Goal: Find specific page/section: Find specific page/section

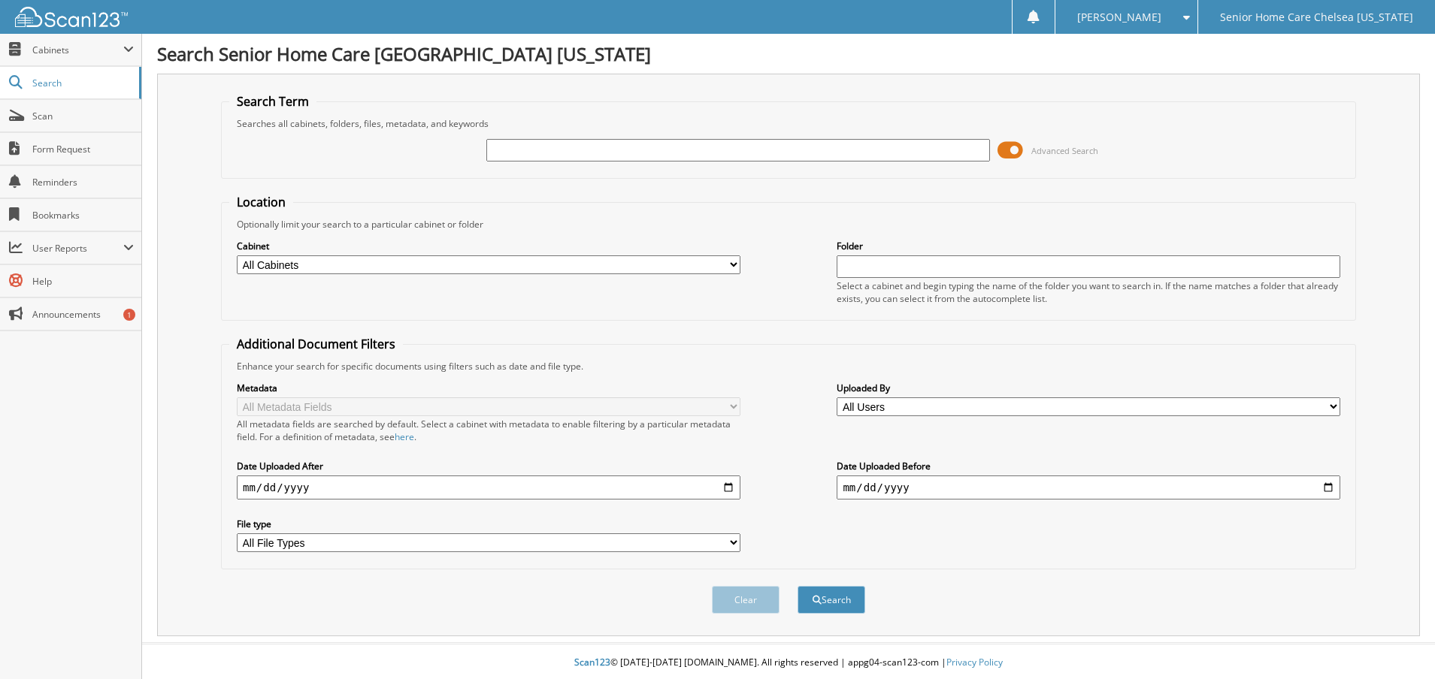
click at [1012, 153] on span at bounding box center [1010, 150] width 26 height 23
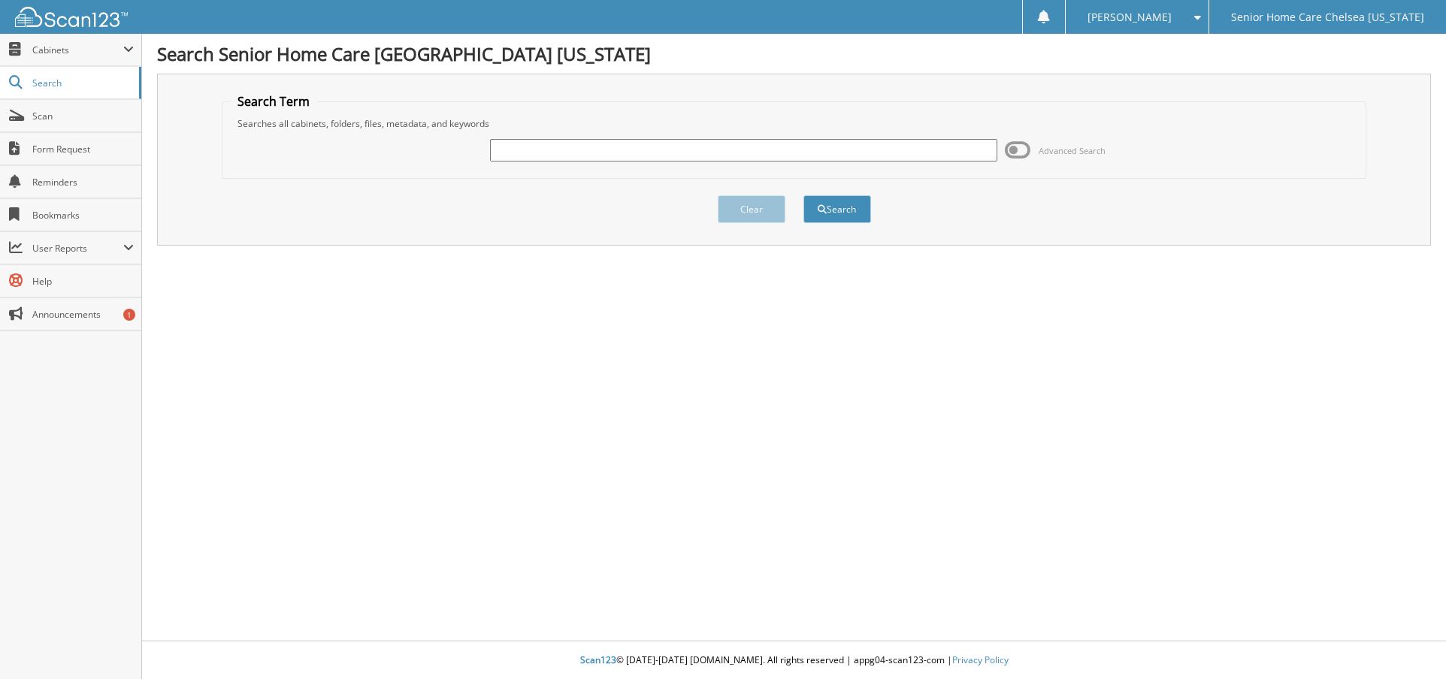
click at [576, 153] on input "text" at bounding box center [744, 150] width 508 height 23
click at [552, 141] on input "text" at bounding box center [744, 150] width 508 height 23
type input "[PERSON_NAME]"
click at [837, 215] on button "Search" at bounding box center [837, 209] width 68 height 28
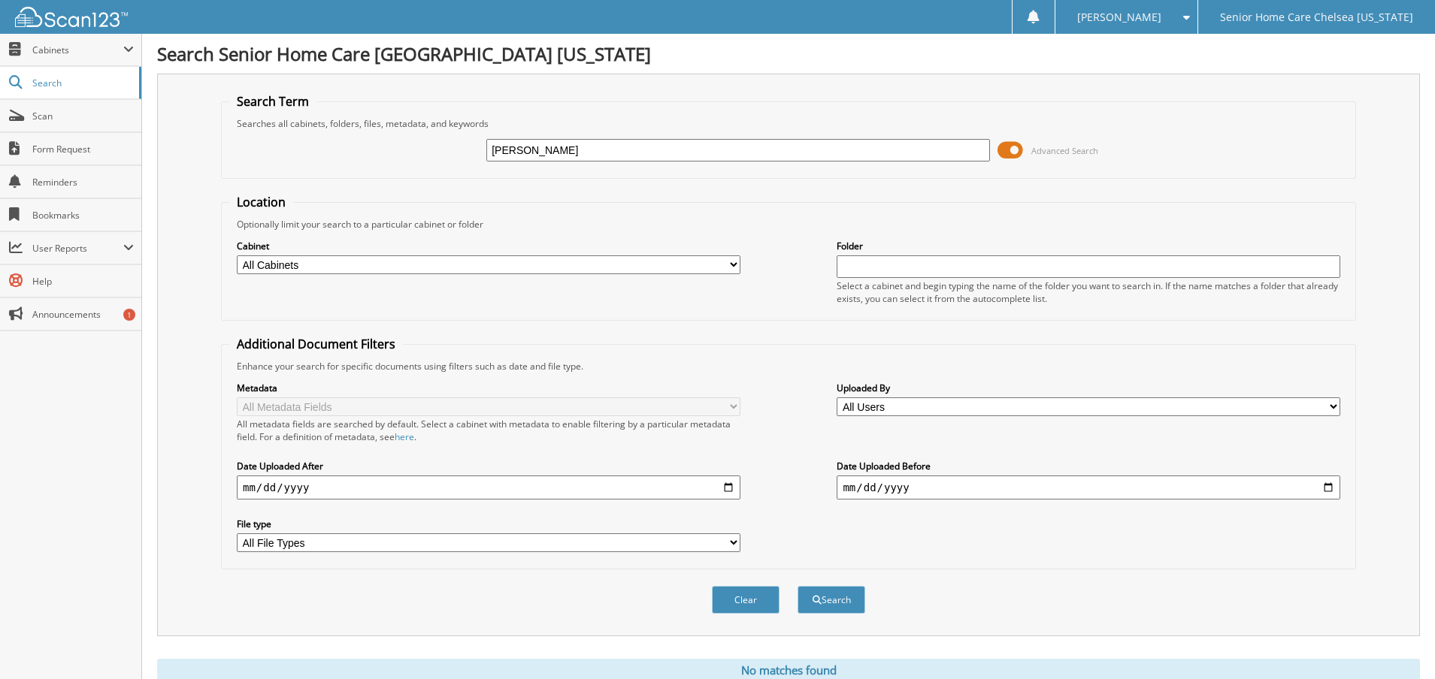
click at [1015, 153] on span at bounding box center [1010, 150] width 26 height 23
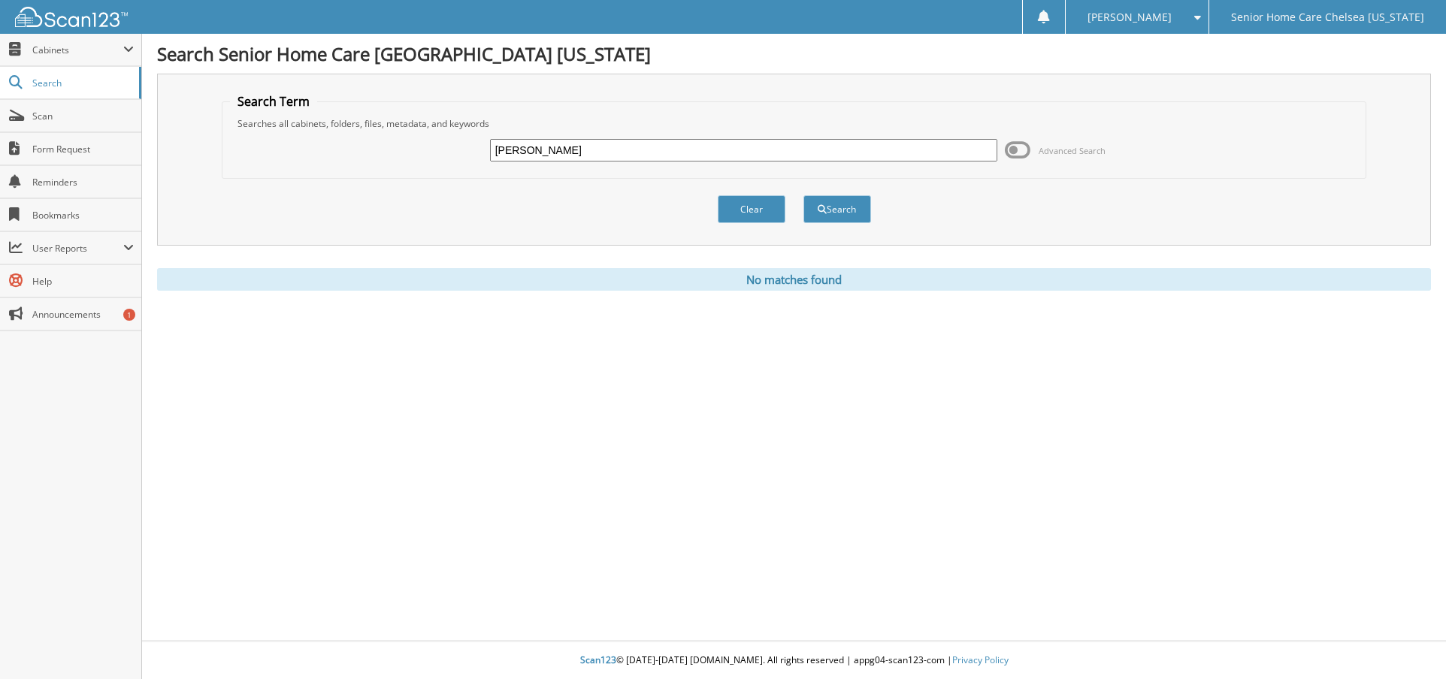
drag, startPoint x: 606, startPoint y: 144, endPoint x: 345, endPoint y: 120, distance: 262.0
click at [345, 120] on fieldset "Search Term Searches all cabinets, folders, files, metadata, and keywords gonza…" at bounding box center [794, 136] width 1145 height 86
type input "m"
type input "marilidia"
click at [842, 206] on button "Search" at bounding box center [837, 209] width 68 height 28
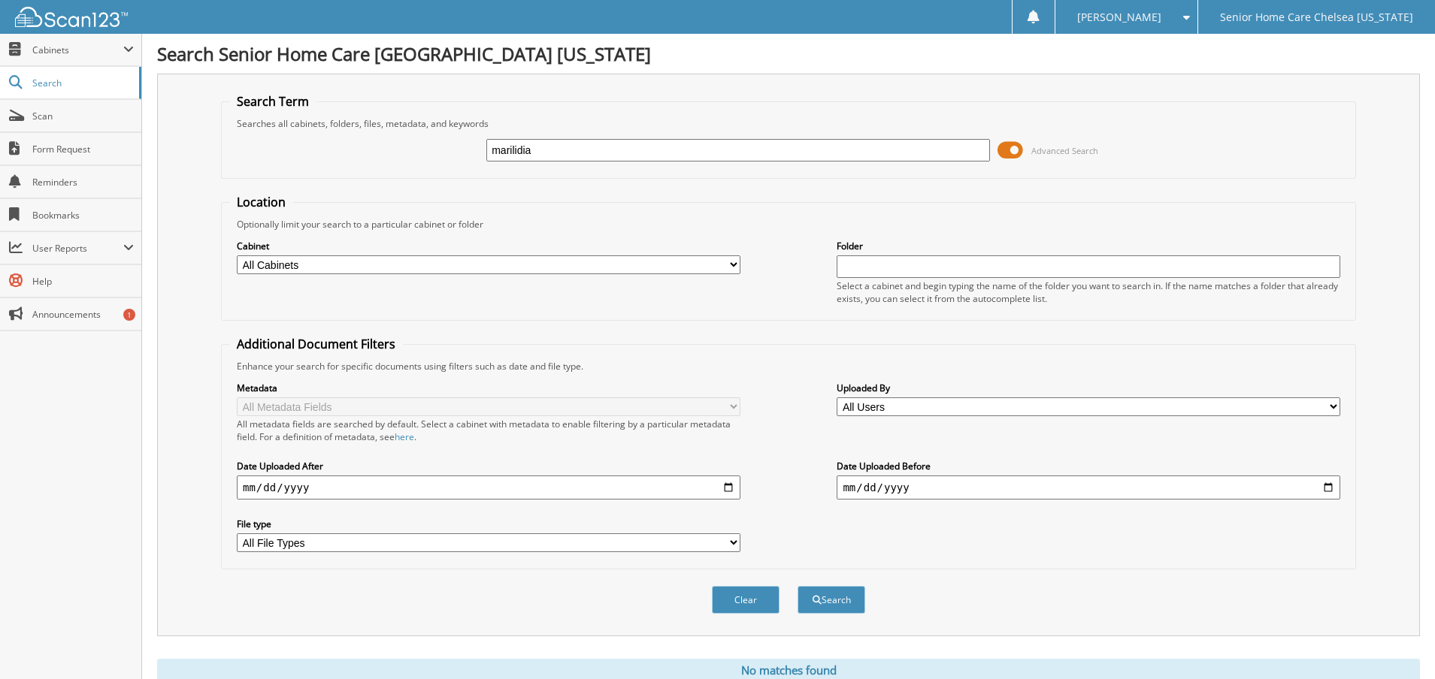
click at [1017, 151] on span at bounding box center [1010, 150] width 26 height 23
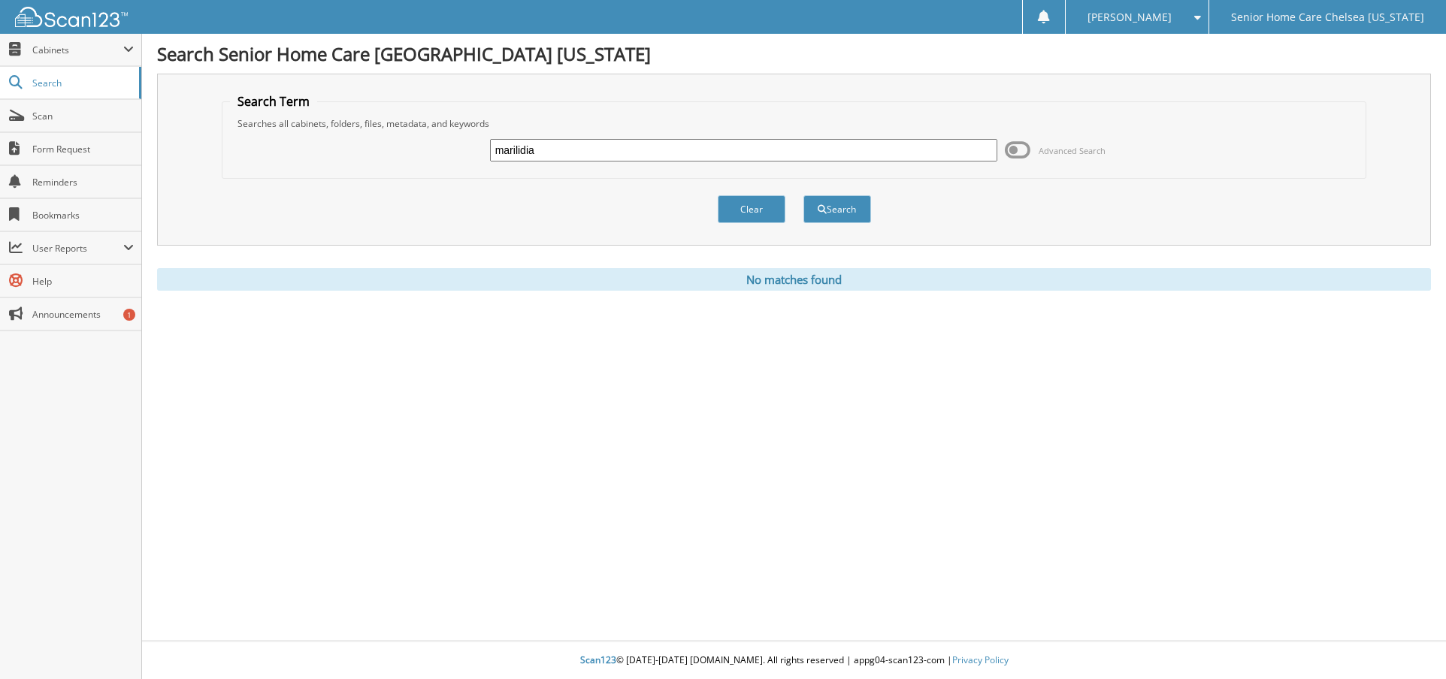
drag, startPoint x: 374, startPoint y: 139, endPoint x: 348, endPoint y: 138, distance: 26.3
click at [348, 138] on div "marilidia Advanced Search" at bounding box center [794, 150] width 1129 height 41
type input "m"
type input "goncalves"
click at [843, 203] on button "Search" at bounding box center [837, 209] width 68 height 28
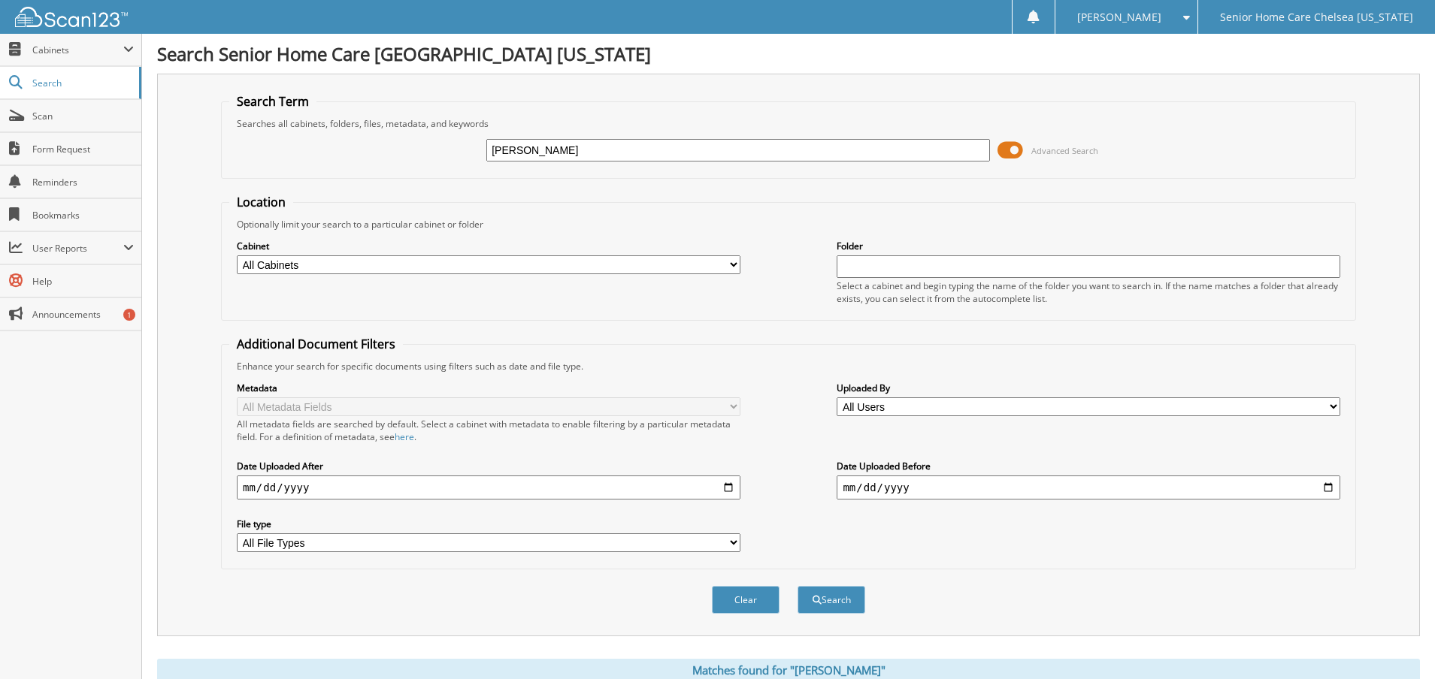
click at [1005, 153] on span at bounding box center [1010, 150] width 26 height 23
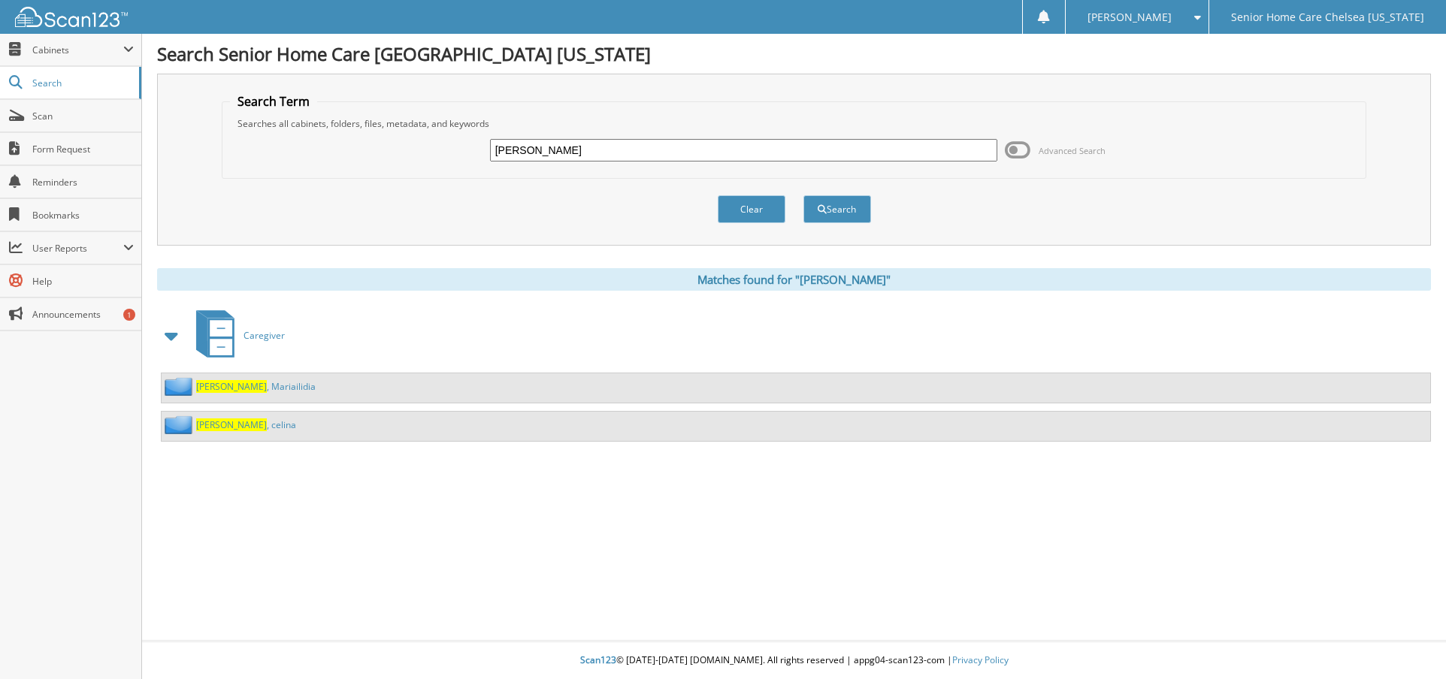
click at [262, 385] on link "Goncalves , Mariailidia" at bounding box center [256, 386] width 120 height 13
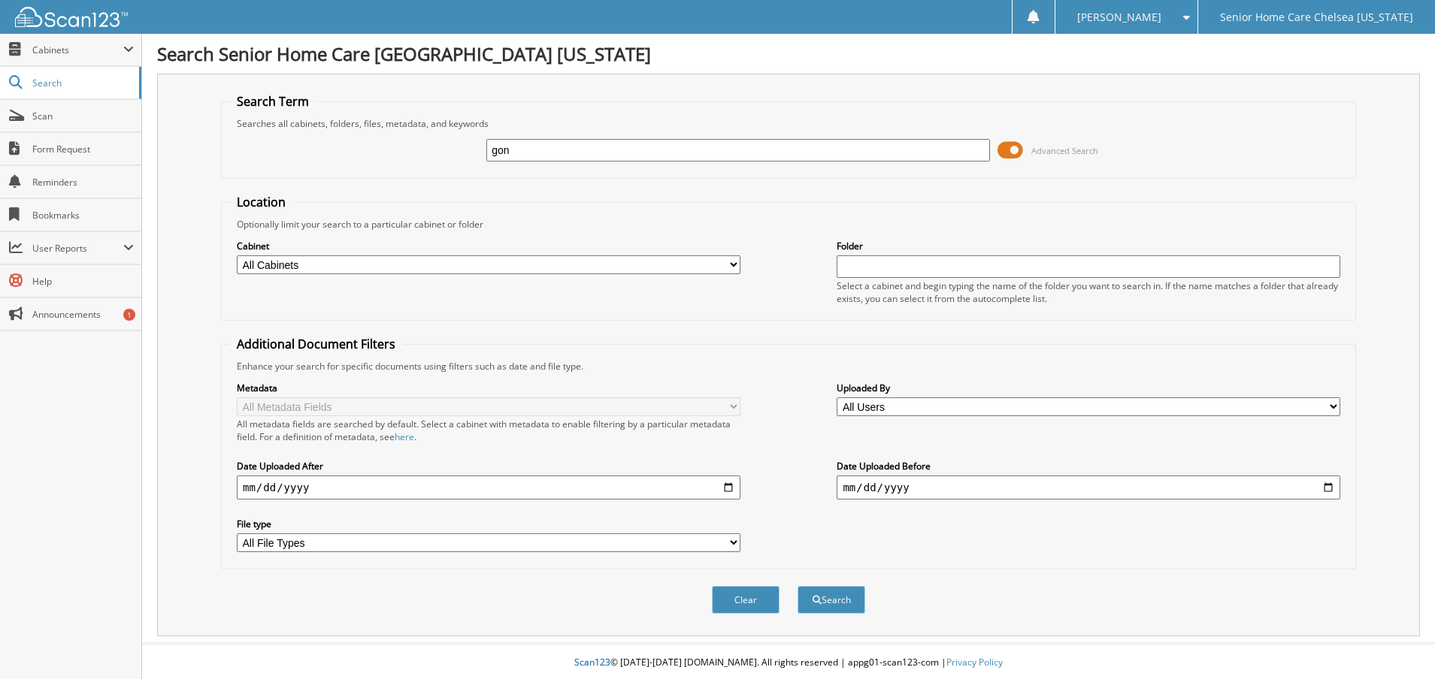
type input "[PERSON_NAME]"
click at [1014, 145] on span at bounding box center [1010, 150] width 26 height 23
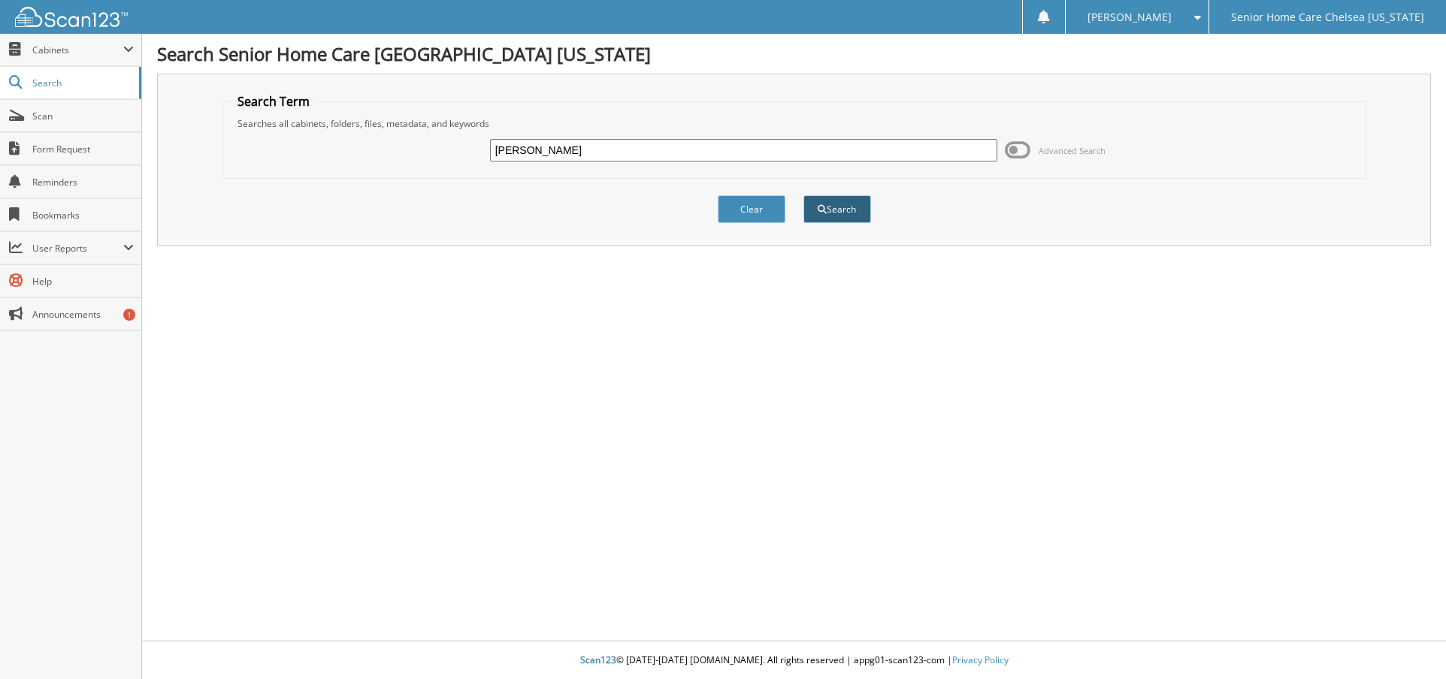
click at [826, 210] on button "Search" at bounding box center [837, 209] width 68 height 28
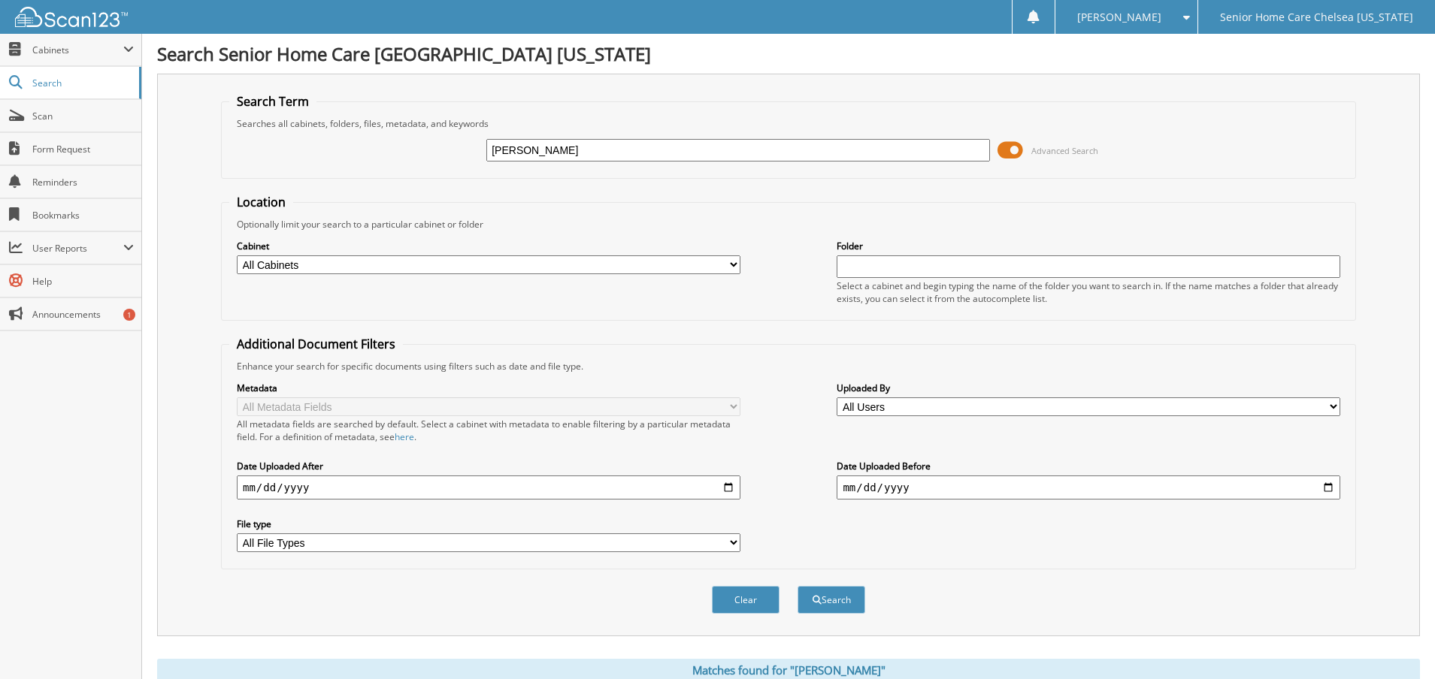
click at [1017, 150] on span at bounding box center [1010, 150] width 26 height 23
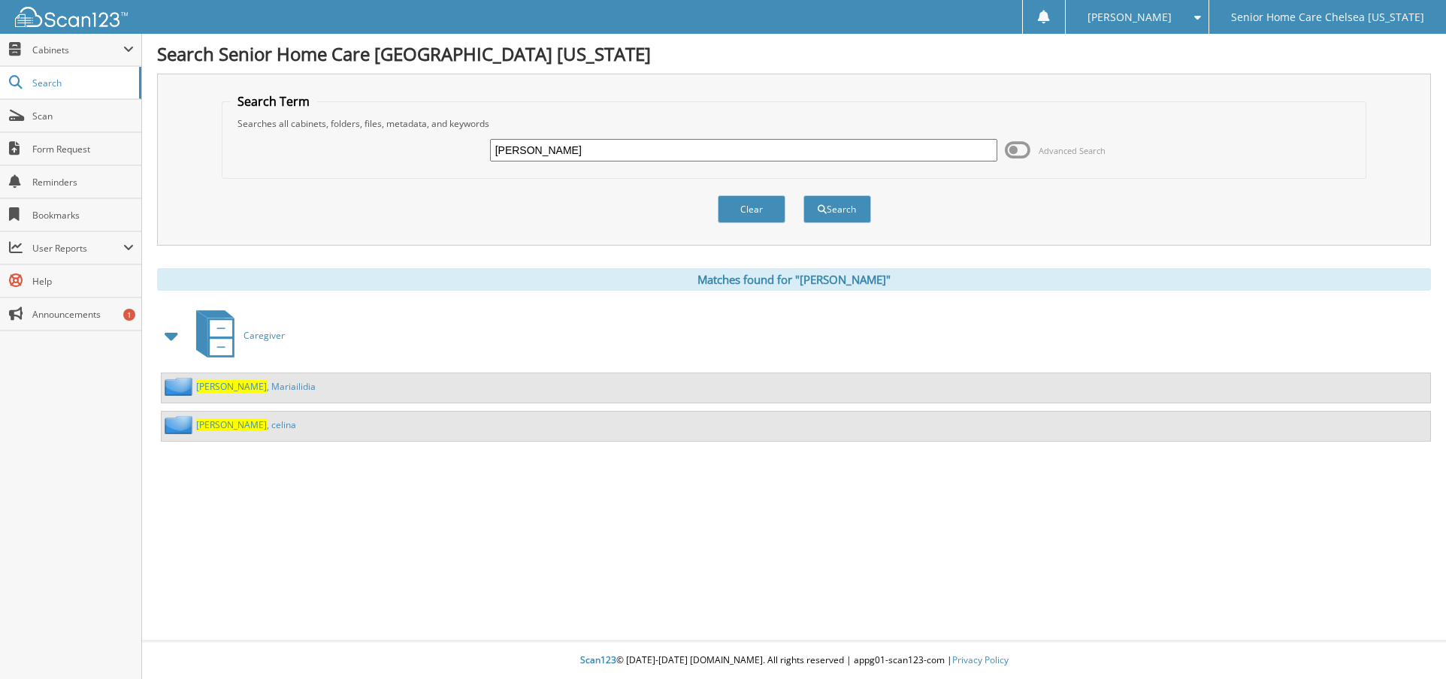
click at [242, 390] on link "[PERSON_NAME] , Mariailidia" at bounding box center [256, 386] width 120 height 13
